Goal: Task Accomplishment & Management: Complete application form

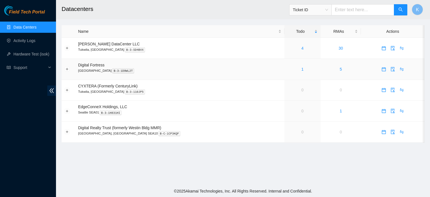
click at [289, 73] on td "1" at bounding box center [303, 69] width 36 height 21
click at [255, 175] on main "Datacenters Ticket ID K Name Todo RMAs Actions Sabey DataCenter LLC Tukwila, WA…" at bounding box center [243, 92] width 374 height 185
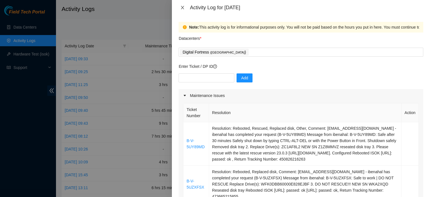
click at [183, 8] on icon "close" at bounding box center [182, 7] width 3 height 3
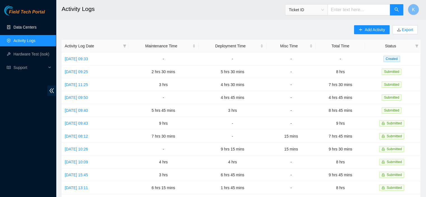
click at [16, 29] on link "Data Centers" at bounding box center [24, 27] width 23 height 4
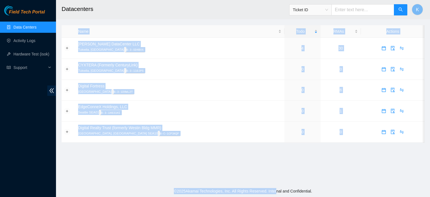
drag, startPoint x: 282, startPoint y: 166, endPoint x: 273, endPoint y: 208, distance: 43.4
click at [273, 197] on html "Field Tech Portal Data Centers Activity Logs Hardware Test (isok) Support Datac…" at bounding box center [215, 98] width 430 height 197
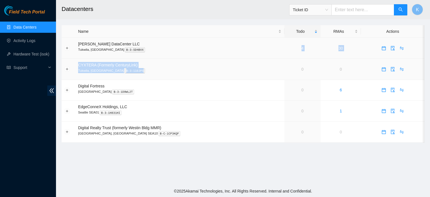
drag, startPoint x: 276, startPoint y: 78, endPoint x: 199, endPoint y: 54, distance: 80.6
click at [199, 54] on tbody "[PERSON_NAME] DataCenter LLC [GEOGRAPHIC_DATA], [GEOGRAPHIC_DATA] B-3-SD4BVX 4 …" at bounding box center [243, 90] width 363 height 105
click at [19, 41] on link "Activity Logs" at bounding box center [24, 40] width 22 height 4
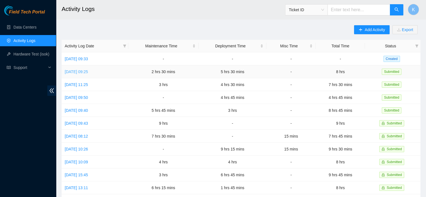
click at [82, 70] on link "Tue, 16 Sep 2025 09:25" at bounding box center [76, 71] width 23 height 4
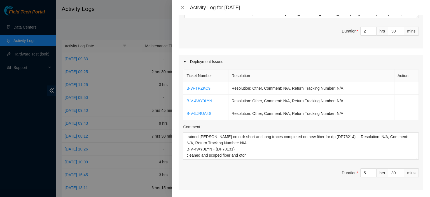
scroll to position [211, 0]
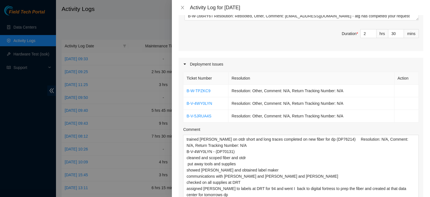
drag, startPoint x: 411, startPoint y: 152, endPoint x: 422, endPoint y: 197, distance: 46.3
click at [422, 197] on div "Note: This activity log is for informational purposes only. You will not be pai…" at bounding box center [301, 106] width 258 height 182
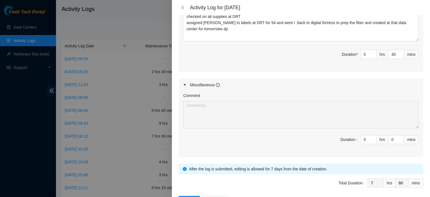
scroll to position [376, 0]
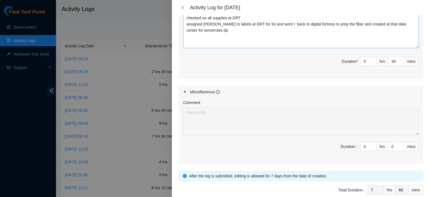
drag, startPoint x: 410, startPoint y: 33, endPoint x: 410, endPoint y: 38, distance: 4.8
click at [410, 38] on textarea "trained brooke on otdr short and long traces completed on new fiber for dp (DP7…" at bounding box center [301, 9] width 236 height 78
click at [287, 32] on textarea "trained brooke on otdr short and long traces completed on new fiber for dp (DP7…" at bounding box center [301, 9] width 236 height 78
click at [281, 32] on textarea "trained brooke on otdr short and long traces completed on new fiber for dp (DP7…" at bounding box center [301, 9] width 236 height 78
type textarea "trained brooke on otdr short and long traces completed on new fiber for dp (DP7…"
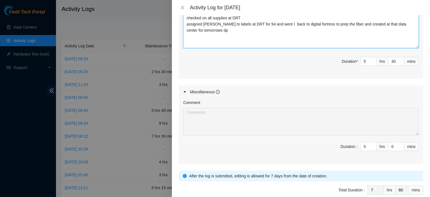
type input "8"
type input "0"
paste textarea "DP81024"
type textarea "trained [PERSON_NAME] on otdr short and long traces completed on new fiber for …"
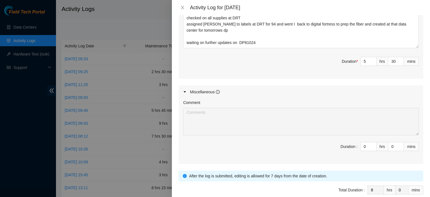
scroll to position [394, 0]
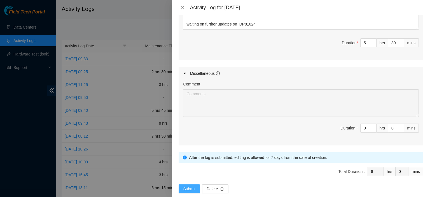
click at [193, 186] on span "Submit" at bounding box center [189, 189] width 12 height 6
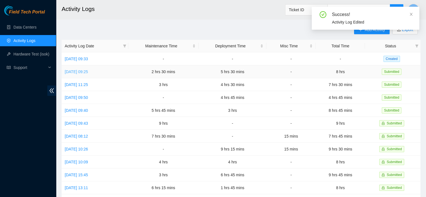
click at [85, 71] on link "[DATE] 09:25" at bounding box center [76, 71] width 23 height 4
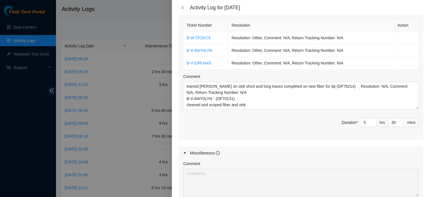
scroll to position [262, 0]
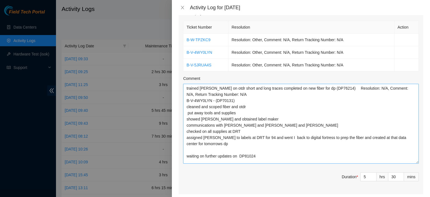
drag, startPoint x: 412, startPoint y: 101, endPoint x: 408, endPoint y: 154, distance: 52.8
click at [408, 154] on textarea "trained [PERSON_NAME] on otdr short and long traces completed on new fiber for …" at bounding box center [301, 124] width 236 height 80
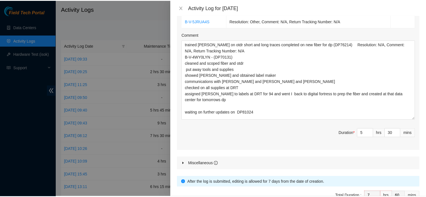
scroll to position [331, 0]
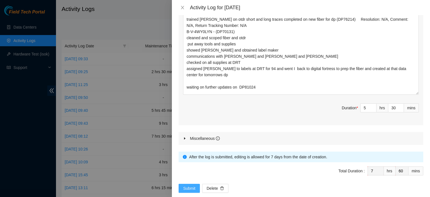
click at [190, 185] on span "Submit" at bounding box center [189, 188] width 12 height 6
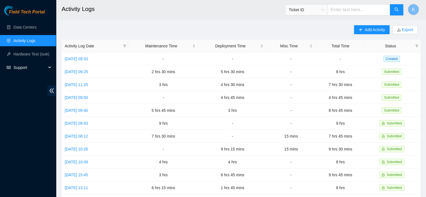
click at [13, 65] on span "Support" at bounding box center [29, 67] width 33 height 11
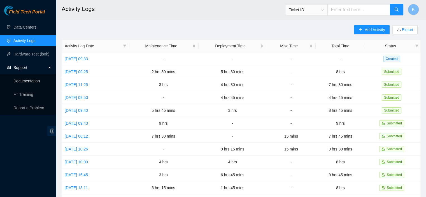
click at [39, 79] on link "Documentation" at bounding box center [26, 81] width 26 height 4
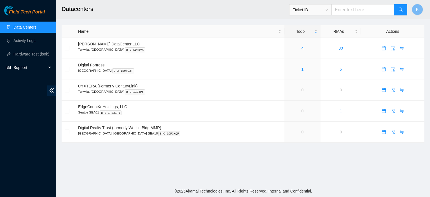
click at [15, 68] on span "Support" at bounding box center [29, 67] width 33 height 11
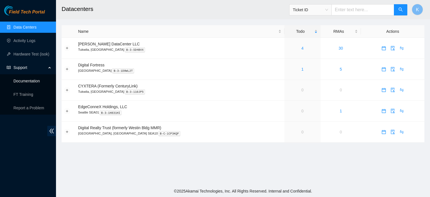
click at [25, 83] on link "Documentation" at bounding box center [26, 81] width 26 height 4
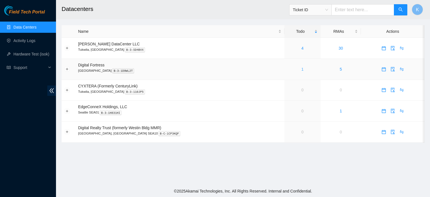
click at [302, 69] on link "1" at bounding box center [303, 69] width 2 height 4
click at [22, 40] on link "Activity Logs" at bounding box center [24, 40] width 22 height 4
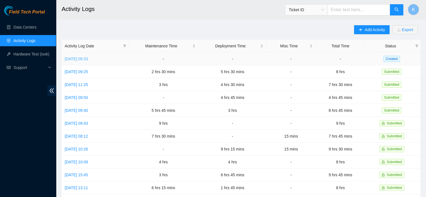
click at [81, 57] on link "Wed, 17 Sep 2025 09:33" at bounding box center [76, 59] width 23 height 4
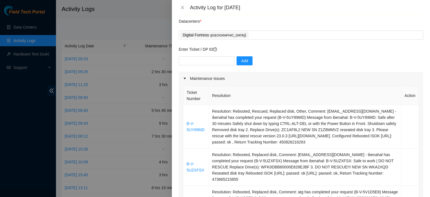
scroll to position [13, 0]
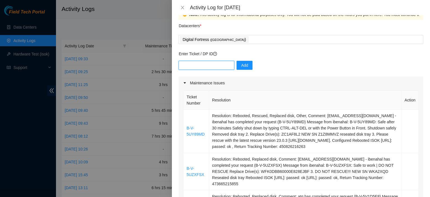
click at [183, 65] on input "text" at bounding box center [207, 65] width 56 height 9
paste input "One Waveserver with 40x10G client ports"
type input "One Waveserver with 40x10G client ports"
click at [186, 63] on input "text" at bounding box center [207, 65] width 56 height 9
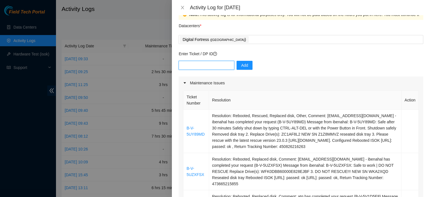
paste input "DP80933"
type input "DP80933"
click at [237, 64] on button "Add" at bounding box center [245, 65] width 16 height 9
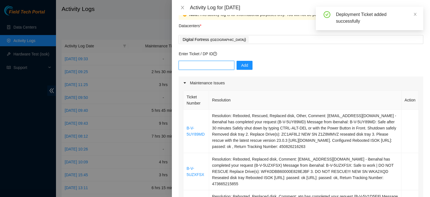
click at [193, 67] on input "text" at bounding box center [207, 65] width 56 height 9
paste input "DP80933"
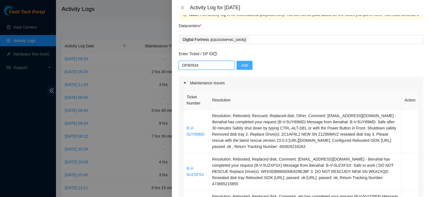
type input "DP80934"
click at [241, 64] on span "Add" at bounding box center [244, 65] width 7 height 6
click at [241, 64] on button "button" at bounding box center [243, 65] width 13 height 9
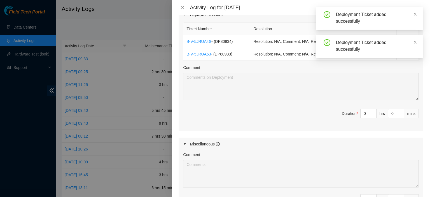
scroll to position [320, 0]
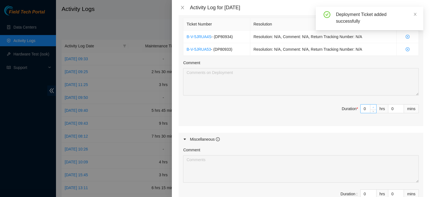
type input "1"
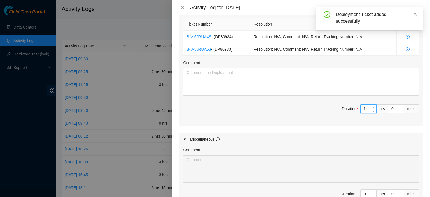
click at [373, 106] on icon "up" at bounding box center [374, 107] width 2 height 2
type input "2"
click at [373, 106] on icon "up" at bounding box center [374, 107] width 2 height 2
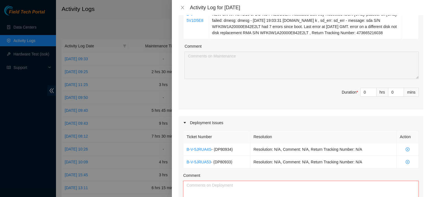
scroll to position [208, 0]
type input "1"
type input "3"
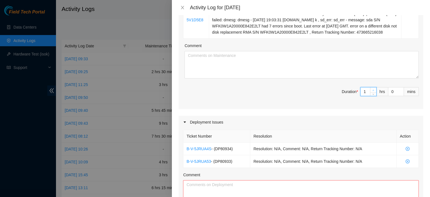
click at [370, 87] on span "Increase Value" at bounding box center [373, 89] width 6 height 5
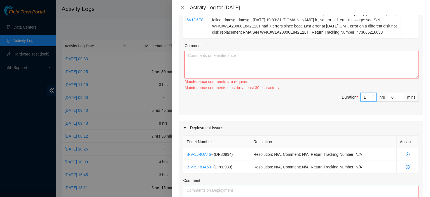
type input "2"
type input "4"
click at [373, 95] on icon "up" at bounding box center [374, 96] width 2 height 2
type input "3"
type input "5"
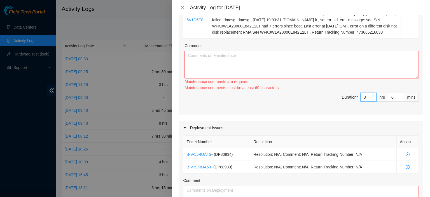
click at [373, 95] on icon "up" at bounding box center [374, 96] width 2 height 2
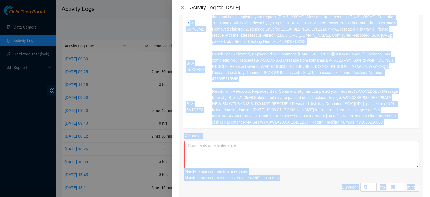
scroll to position [119, 0]
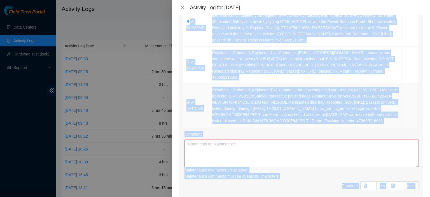
drag, startPoint x: 192, startPoint y: 68, endPoint x: 377, endPoint y: 118, distance: 191.8
click at [377, 118] on tbody "B-V-5UY89MD Resolution: Rebooted, Rescued, Replaced disk, Other, Comment: kbbyr…" at bounding box center [301, 65] width 236 height 124
copy tbody "V-5UY89MD Resolution: Rebooted, Rescued, Replaced disk, Other, Comment: kbbyrne…"
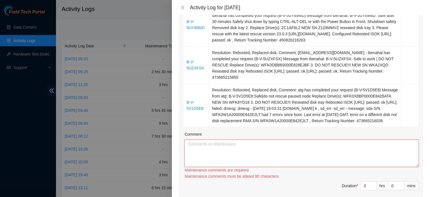
click at [208, 146] on textarea "Comment" at bounding box center [302, 153] width 234 height 27
paste textarea "V-5UY89MD Resolution: Rebooted, Rescued, Replaced disk, Other, Comment: kbbyrne…"
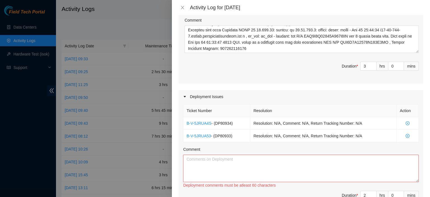
scroll to position [240, 0]
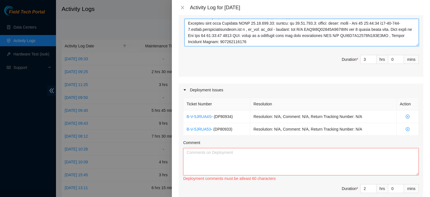
drag, startPoint x: 410, startPoint y: 43, endPoint x: 409, endPoint y: 100, distance: 57.2
click at [409, 100] on div "Maintenance Issues Ticket Number Resolution Action B-V-5UY89MD Resolution: Rebo…" at bounding box center [301, 70] width 245 height 442
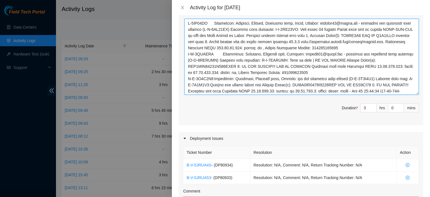
drag, startPoint x: 410, startPoint y: 44, endPoint x: 407, endPoint y: 93, distance: 48.9
click at [407, 93] on textarea "Comment" at bounding box center [302, 57] width 234 height 76
click at [186, 21] on textarea "Comment" at bounding box center [302, 57] width 234 height 76
click at [188, 22] on textarea "Comment" at bounding box center [302, 57] width 234 height 76
drag, startPoint x: 201, startPoint y: 24, endPoint x: 195, endPoint y: 23, distance: 6.3
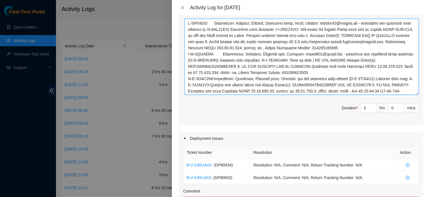
click at [195, 23] on textarea "Comment" at bounding box center [302, 57] width 234 height 76
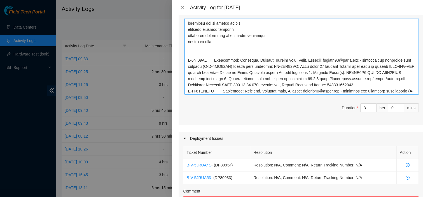
type textarea "scheduled fed ex ground pickup notified digital fortress contacted miguel fed e…"
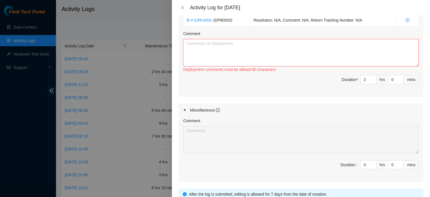
scroll to position [401, 0]
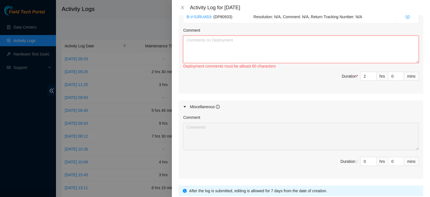
click at [286, 56] on textarea "Comment" at bounding box center [301, 49] width 236 height 27
type textarea "s"
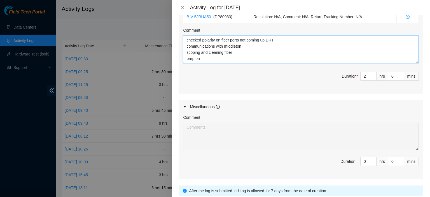
paste textarea "V-5UY89MD Resolution: Rebooted, Rescued, Replaced disk, Other, Comment: kbbyrne…"
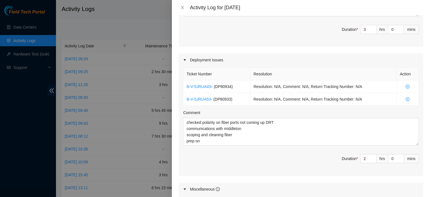
scroll to position [323, 0]
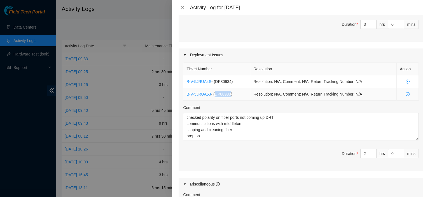
drag, startPoint x: 229, startPoint y: 94, endPoint x: 215, endPoint y: 94, distance: 14.0
click at [215, 94] on span "- ( DP80933 )" at bounding box center [221, 94] width 21 height 4
copy span "DP80933"
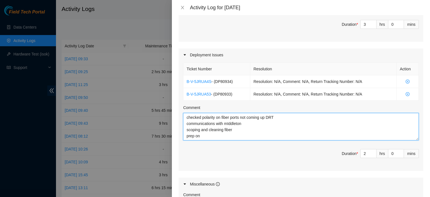
click at [206, 138] on textarea "checked polarity on fiber ports not coming up DRT communications with mIddleton…" at bounding box center [301, 126] width 236 height 27
paste textarea "DP80933"
click at [192, 137] on textarea "checked polarity on fiber ports not coming up DRT communications with mIddleton…" at bounding box center [301, 126] width 236 height 27
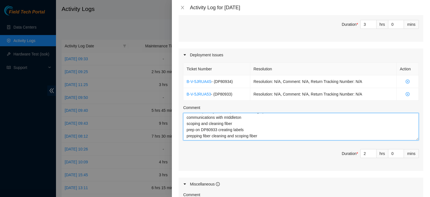
type textarea "checked polarity on fiber ports not coming up DRT communications with mIddleton…"
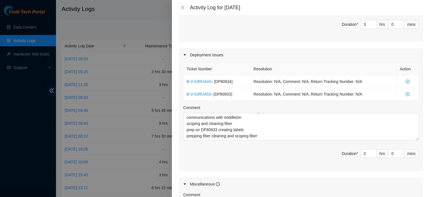
scroll to position [442, 0]
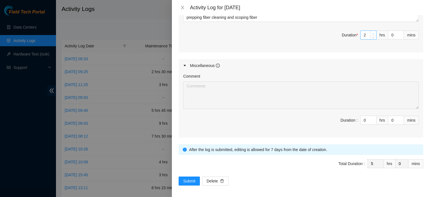
type input "3"
type input "6"
click at [370, 31] on span "Increase Value" at bounding box center [373, 33] width 6 height 5
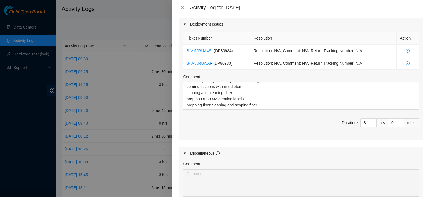
scroll to position [337, 0]
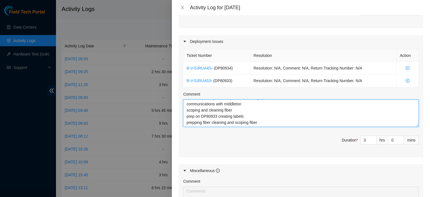
click at [228, 105] on textarea "checked polarity on fiber ports not coming up DRT communications with mIddleton…" at bounding box center [301, 112] width 236 height 27
click at [229, 104] on textarea "checked polarity on fiber ports not coming up DRT communications with mIddleton…" at bounding box center [301, 112] width 236 height 27
type textarea "checked polarity on fiber ports not coming up DRT communications with middleton…"
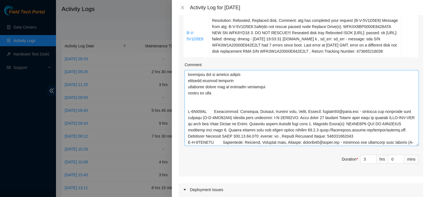
scroll to position [188, 0]
click at [245, 97] on textarea "Comment" at bounding box center [302, 109] width 234 height 76
click at [242, 96] on textarea "Comment" at bounding box center [302, 109] width 234 height 76
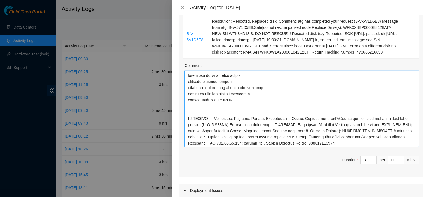
type textarea "scheduled fed ex ground pickup notified digital fortress contacted miguel fed e…"
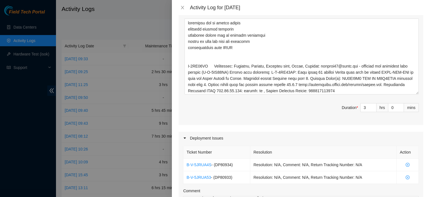
scroll to position [431, 0]
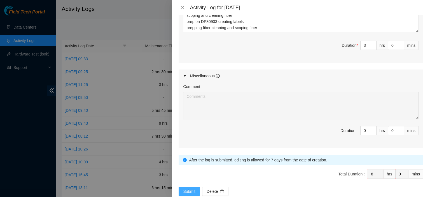
click at [187, 187] on button "Submit" at bounding box center [189, 191] width 21 height 9
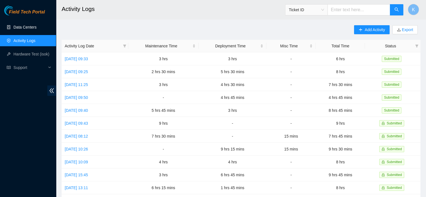
click at [21, 29] on link "Data Centers" at bounding box center [24, 27] width 23 height 4
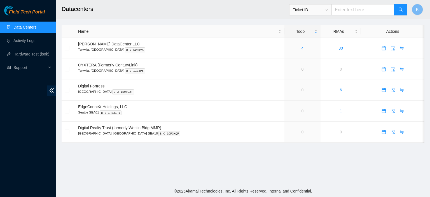
drag, startPoint x: 241, startPoint y: 171, endPoint x: 203, endPoint y: 152, distance: 42.0
click at [203, 152] on main "Datacenters Ticket ID K Name Todo RMAs Actions [PERSON_NAME] DataCenter LLC [GE…" at bounding box center [243, 92] width 374 height 185
click at [19, 43] on link "Activity Logs" at bounding box center [24, 40] width 22 height 4
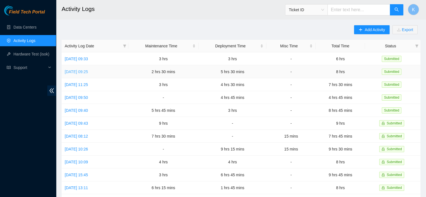
click at [78, 73] on link "[DATE] 09:25" at bounding box center [76, 71] width 23 height 4
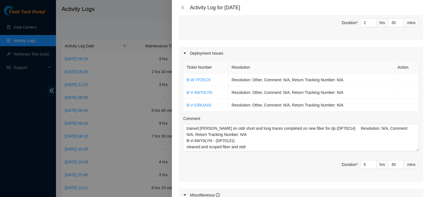
scroll to position [232, 0]
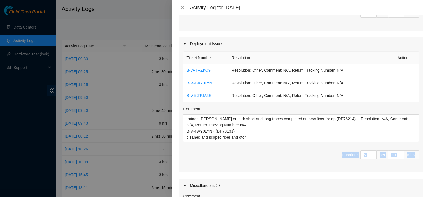
drag, startPoint x: 413, startPoint y: 133, endPoint x: 416, endPoint y: 147, distance: 13.8
click at [415, 147] on div "Ticket Number Resolution Action B-W-TPZKC9 Resolution: Other, Comment: N/A, Ret…" at bounding box center [301, 111] width 245 height 122
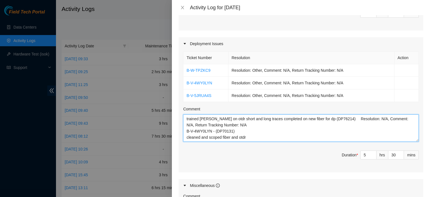
click at [379, 126] on textarea "trained [PERSON_NAME] on otdr short and long traces completed on new fiber for …" at bounding box center [301, 127] width 236 height 27
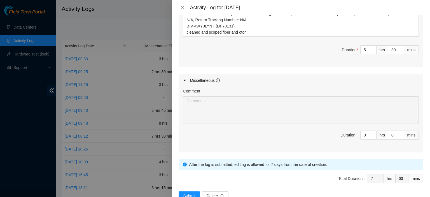
scroll to position [344, 0]
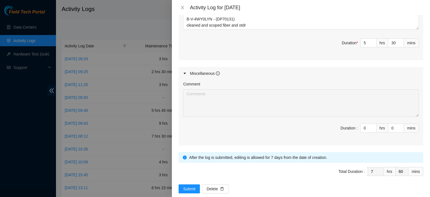
click at [292, 184] on div "Submit Delete" at bounding box center [301, 188] width 245 height 9
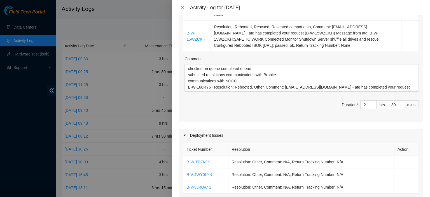
scroll to position [0, 0]
